Goal: Check status: Check status

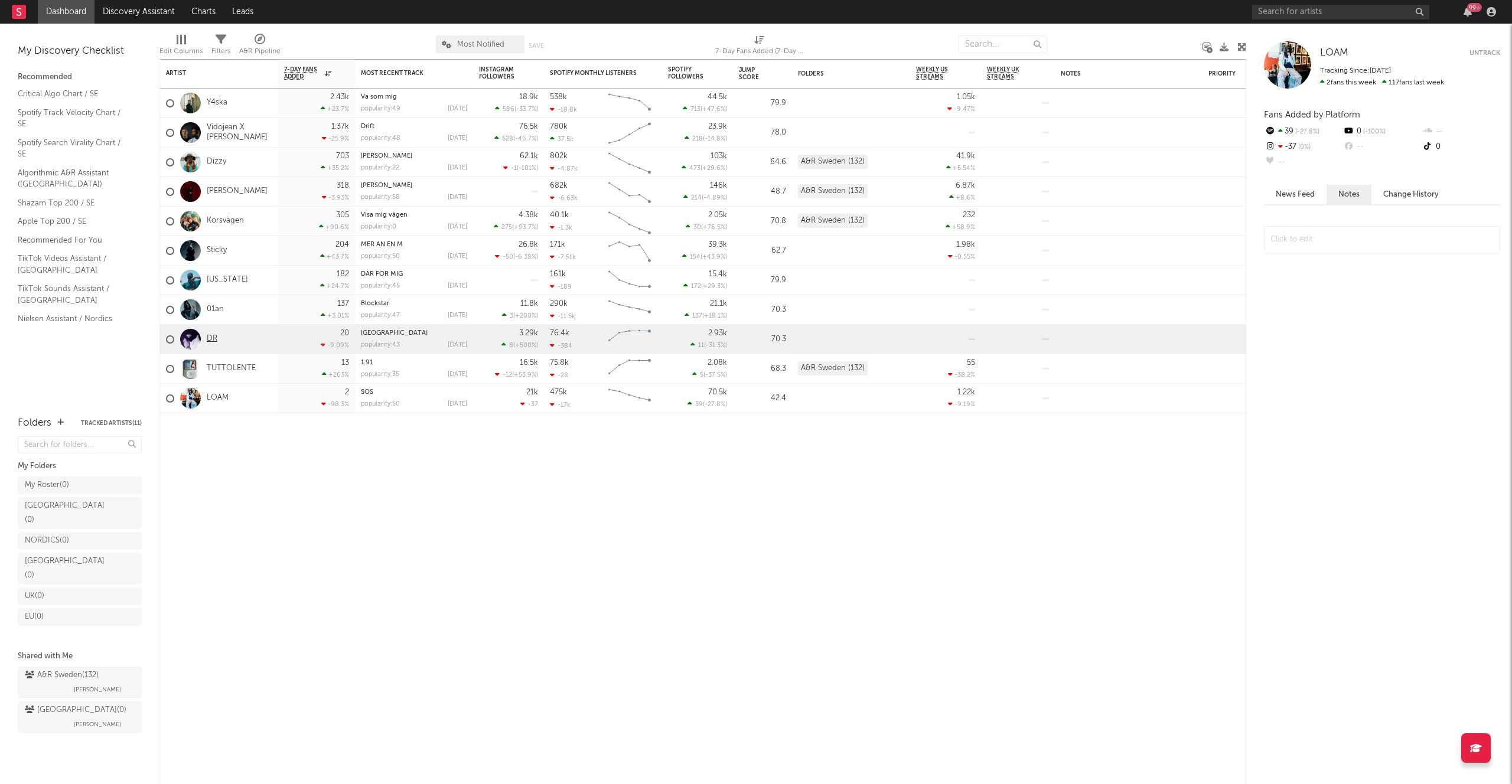
click at [213, 334] on link "DR" at bounding box center [211, 339] width 11 height 10
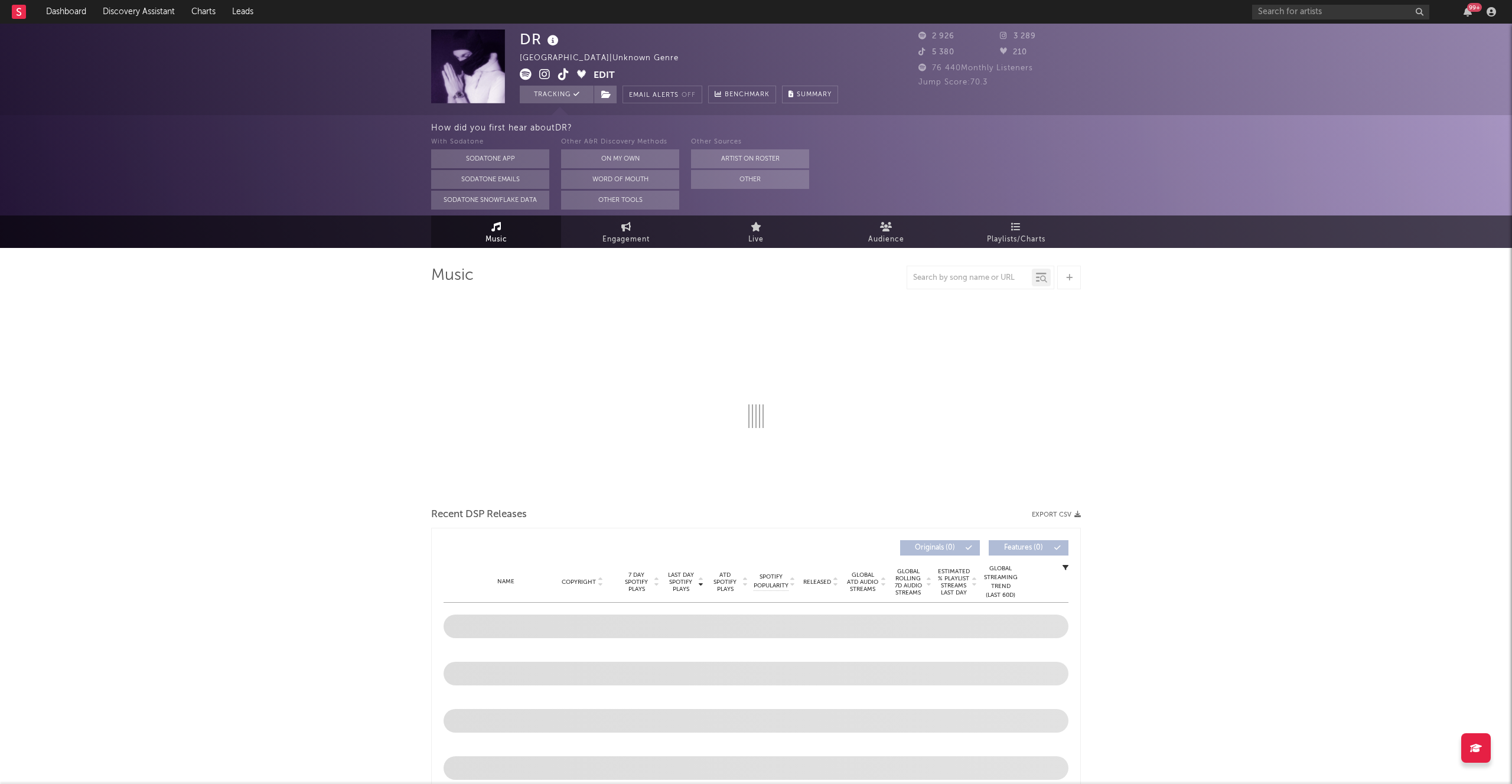
select select "6m"
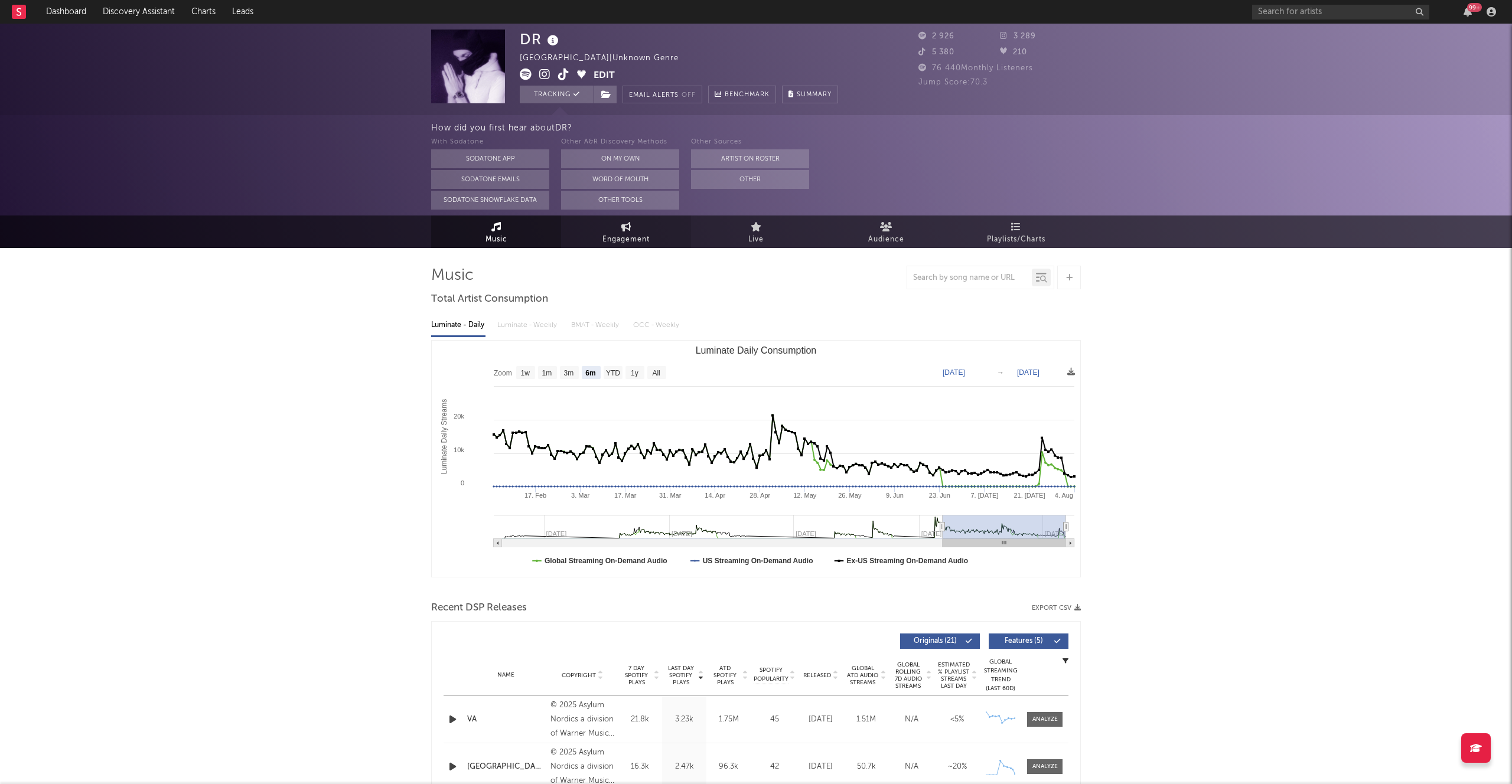
click at [611, 235] on span "Engagement" at bounding box center [626, 239] width 48 height 14
select select "1w"
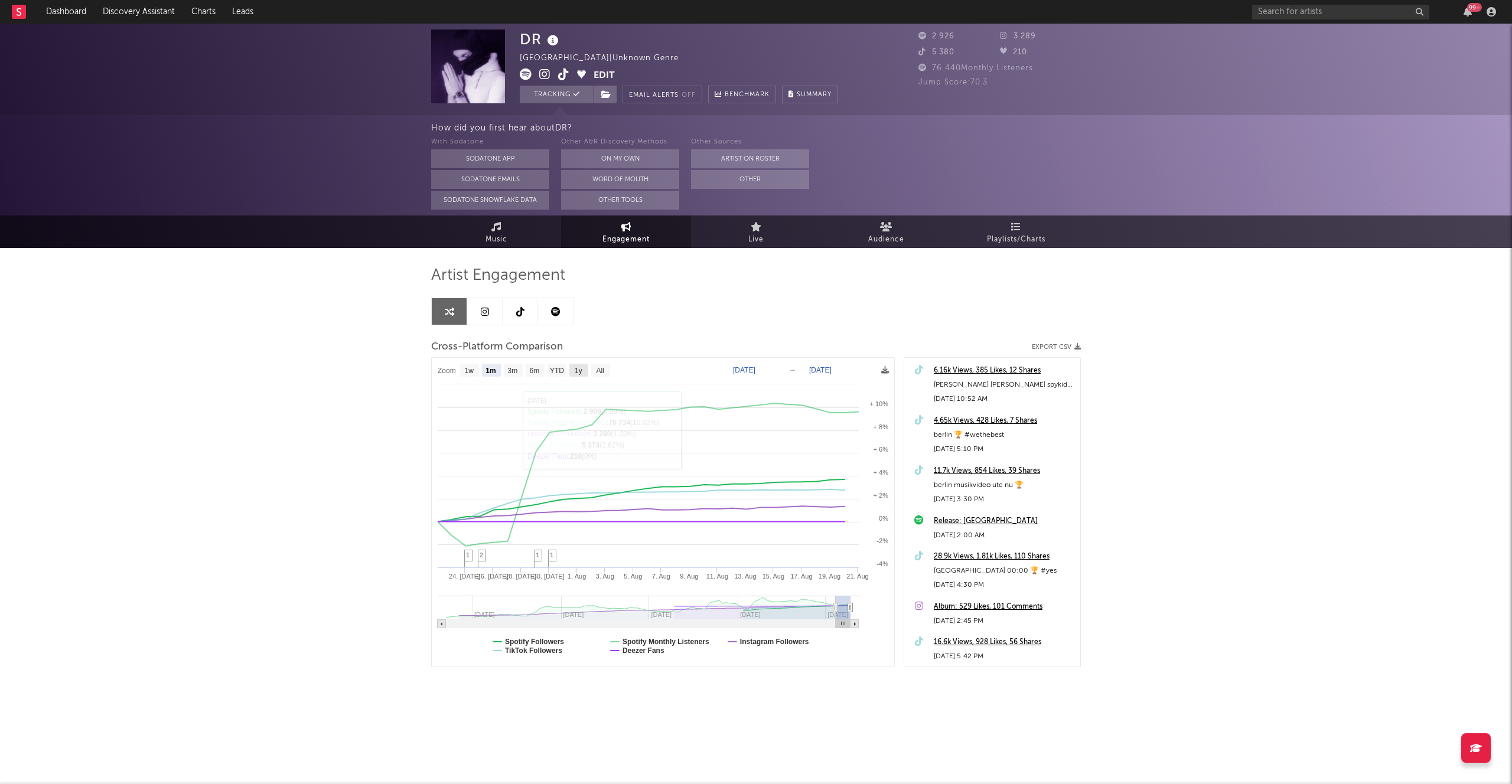
click at [578, 371] on text "1y" at bounding box center [579, 370] width 8 height 8
select select "1y"
type input "2024-08-21"
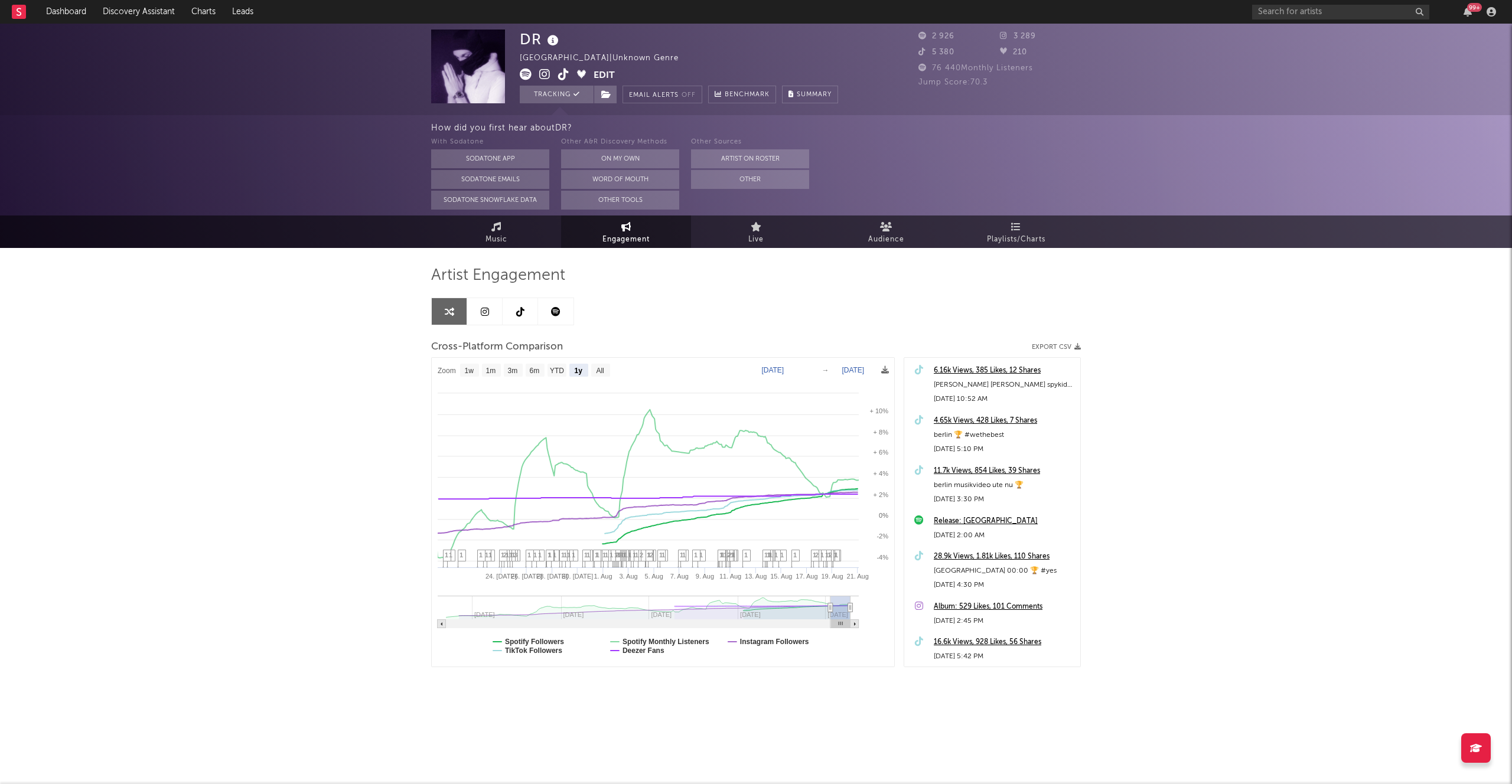
select select "1y"
